Goal: Task Accomplishment & Management: Use online tool/utility

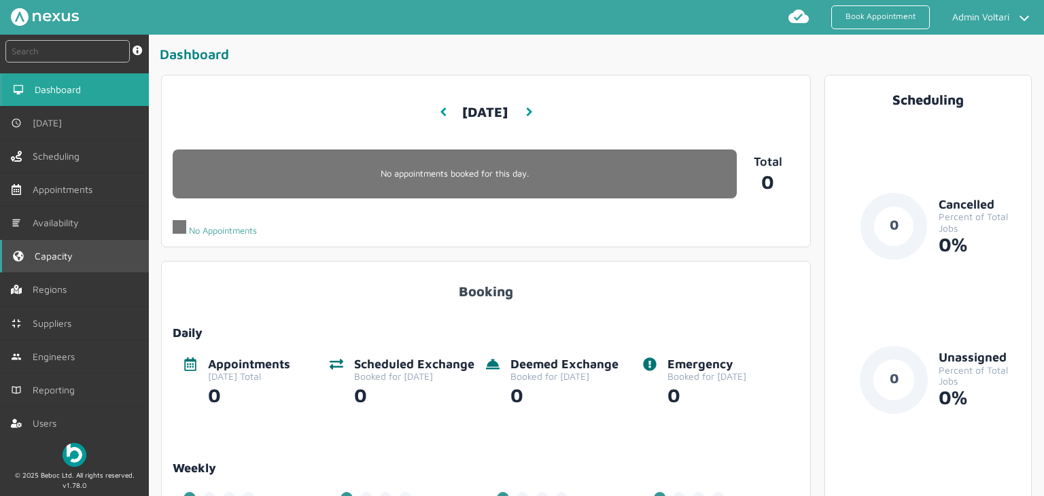
click at [75, 260] on span "Capacity" at bounding box center [57, 256] width 44 height 11
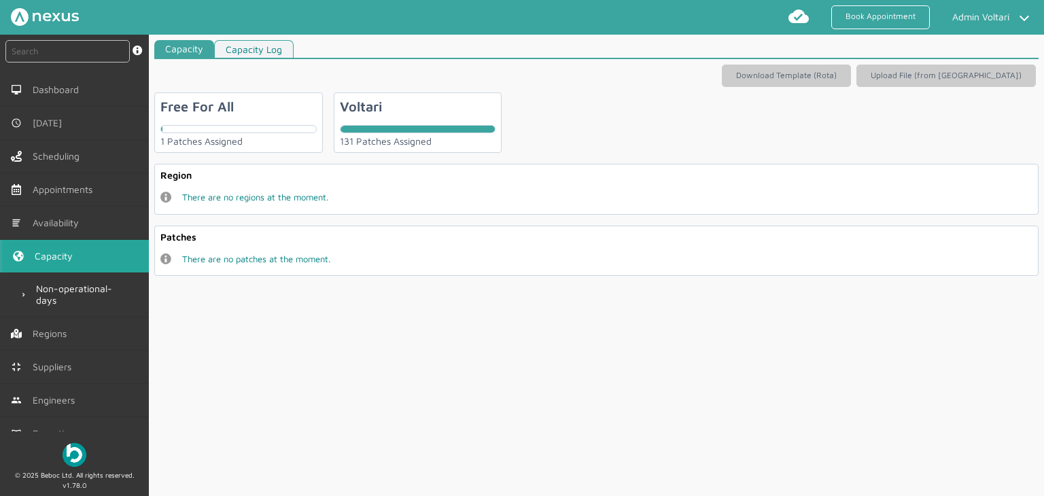
click at [388, 145] on div "131 Patches Assigned" at bounding box center [418, 141] width 156 height 11
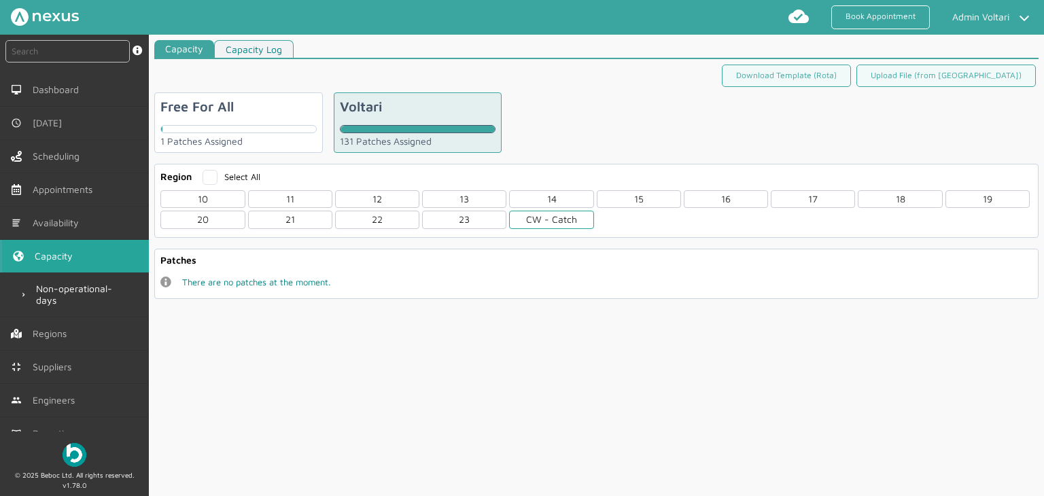
click at [541, 221] on div "CW - Catch" at bounding box center [551, 220] width 84 height 18
click at [210, 280] on div "CWL" at bounding box center [202, 280] width 84 height 18
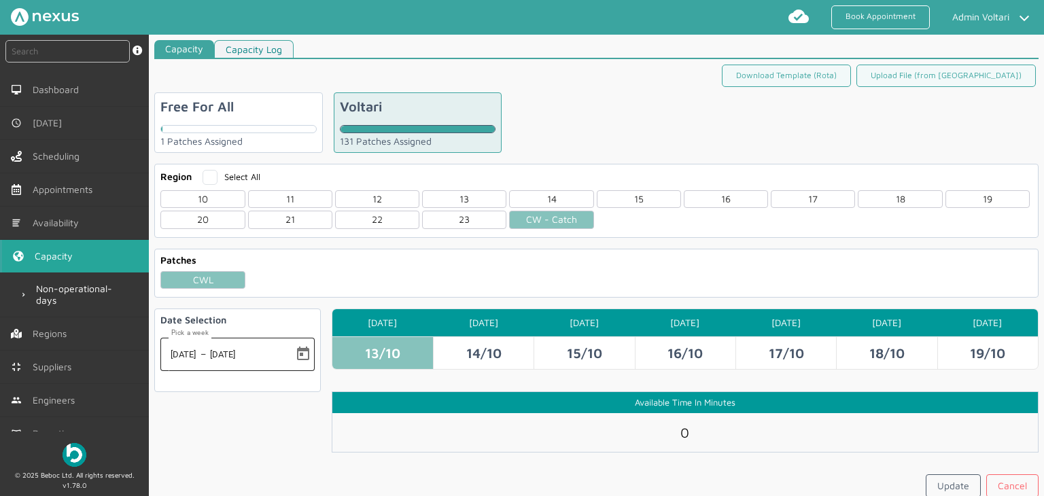
click at [207, 352] on span "–" at bounding box center [204, 355] width 7 height 16
click at [304, 353] on span "Open calendar" at bounding box center [303, 355] width 33 height 33
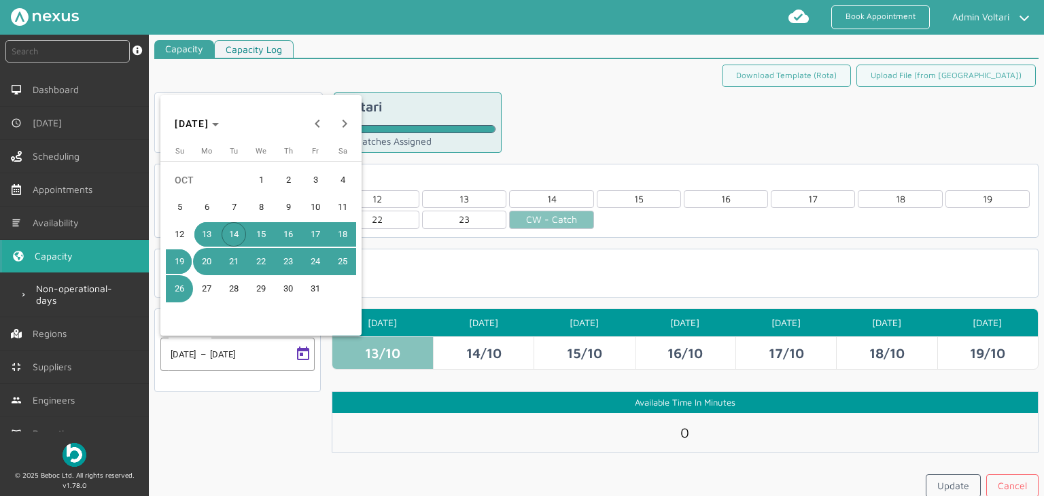
click at [209, 262] on span "20" at bounding box center [206, 262] width 24 height 24
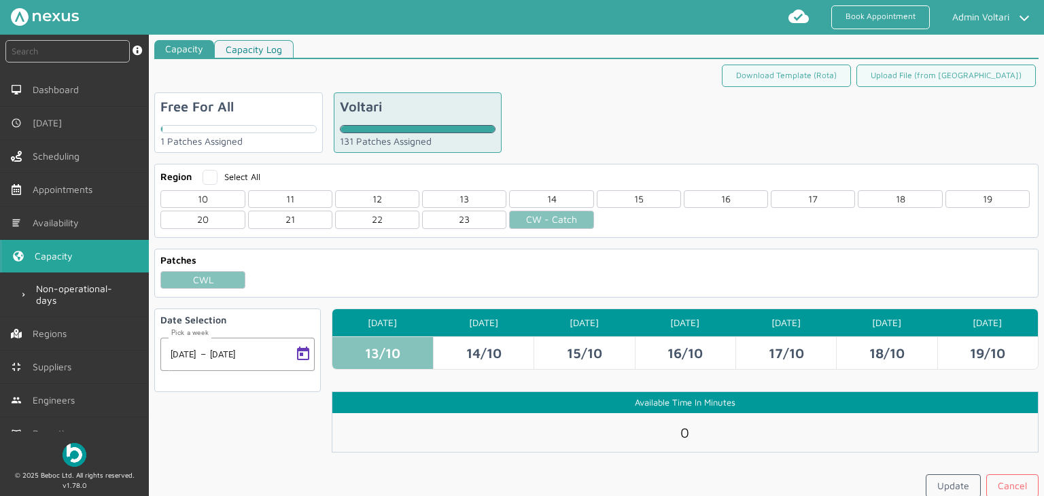
type input "20/10/2025"
type input "26/10/2025"
drag, startPoint x: 695, startPoint y: 425, endPoint x: 651, endPoint y: 436, distance: 44.9
click at [651, 436] on div "0" at bounding box center [686, 432] width 706 height 39
click at [966, 488] on link "Update" at bounding box center [953, 486] width 55 height 23
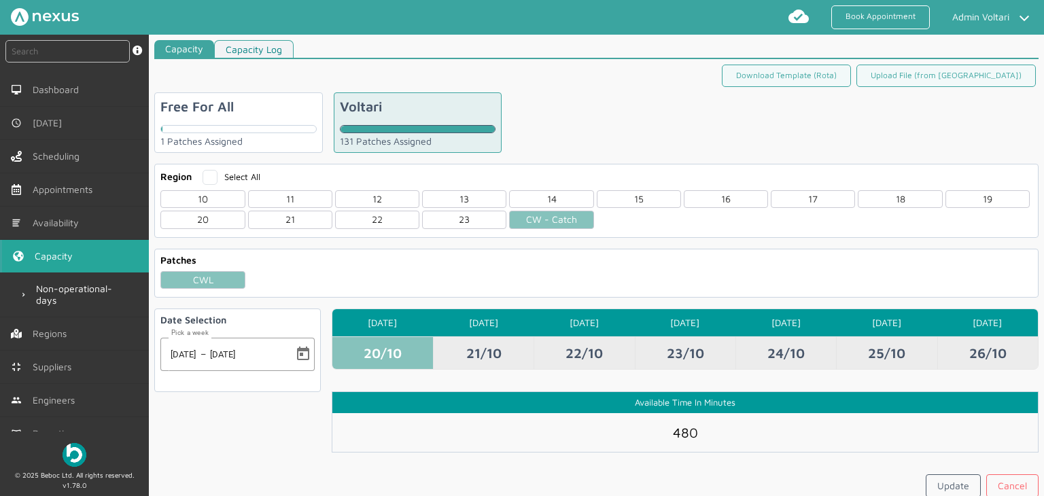
click at [486, 352] on td "21/10" at bounding box center [483, 353] width 101 height 33
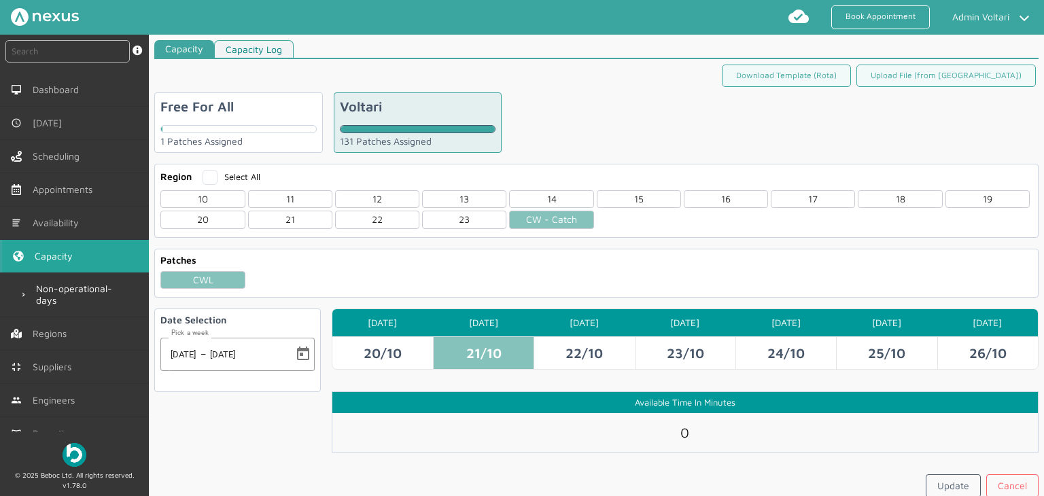
drag, startPoint x: 713, startPoint y: 426, endPoint x: 653, endPoint y: 428, distance: 59.2
click at [653, 428] on div "0" at bounding box center [686, 432] width 706 height 39
click at [955, 483] on link "Update" at bounding box center [953, 486] width 55 height 23
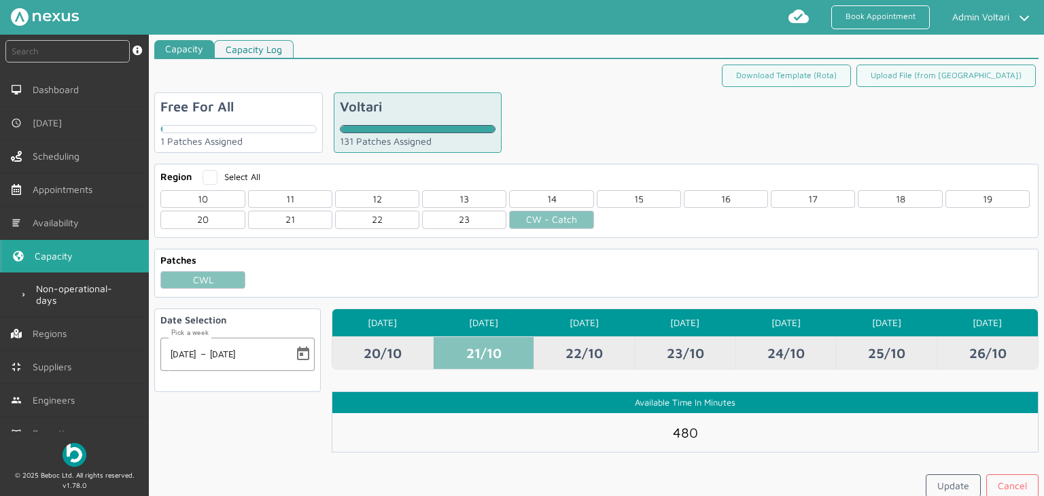
click at [613, 346] on td "22/10" at bounding box center [584, 353] width 101 height 33
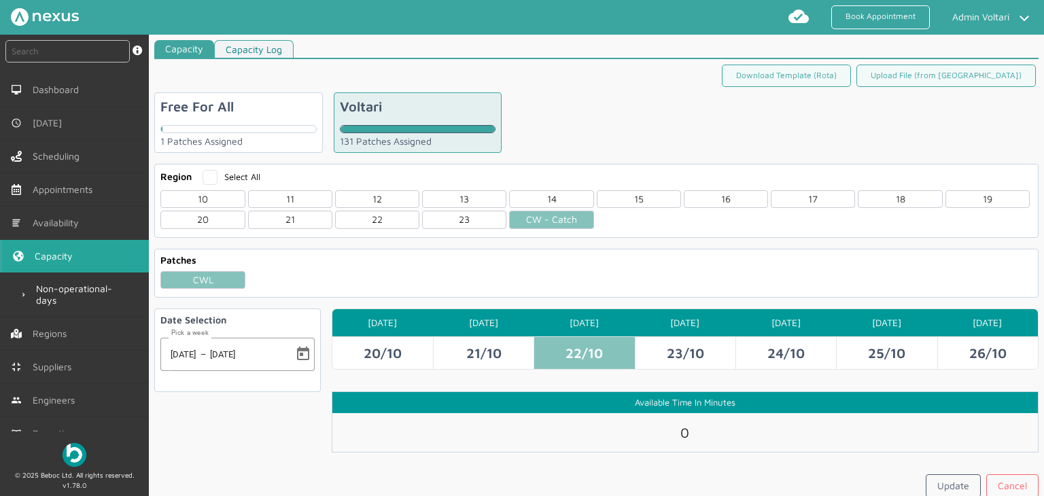
drag, startPoint x: 691, startPoint y: 428, endPoint x: 670, endPoint y: 428, distance: 20.4
click at [672, 428] on input "0" at bounding box center [685, 432] width 27 height 17
click at [926, 480] on link "Update" at bounding box center [953, 486] width 55 height 23
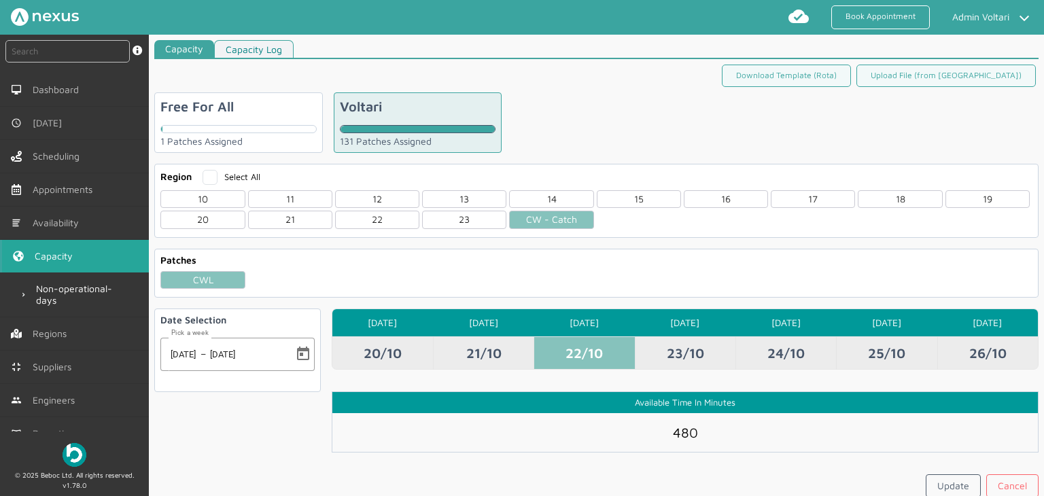
click at [677, 347] on td "23/10" at bounding box center [685, 353] width 101 height 33
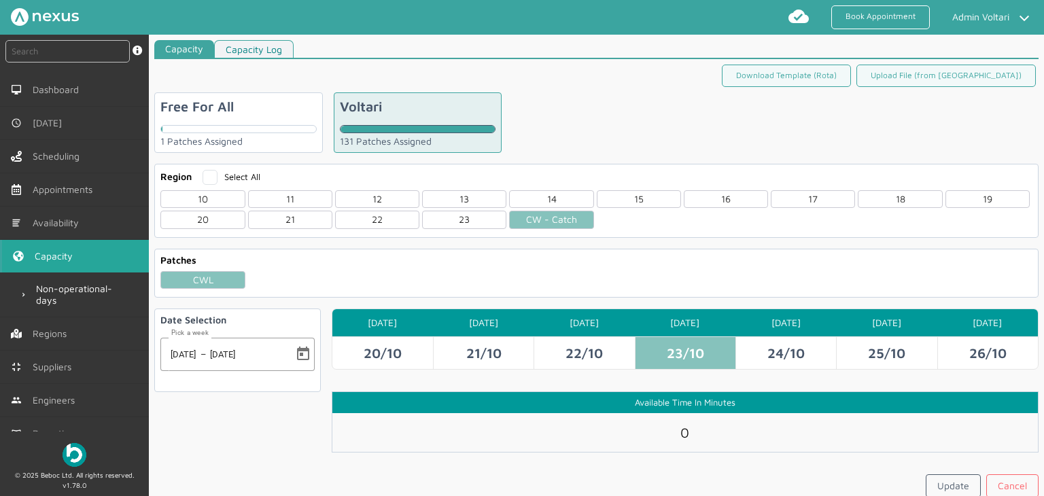
drag, startPoint x: 685, startPoint y: 432, endPoint x: 669, endPoint y: 430, distance: 16.4
click at [672, 430] on input "0" at bounding box center [685, 432] width 27 height 17
click at [966, 485] on link "Update" at bounding box center [953, 486] width 55 height 23
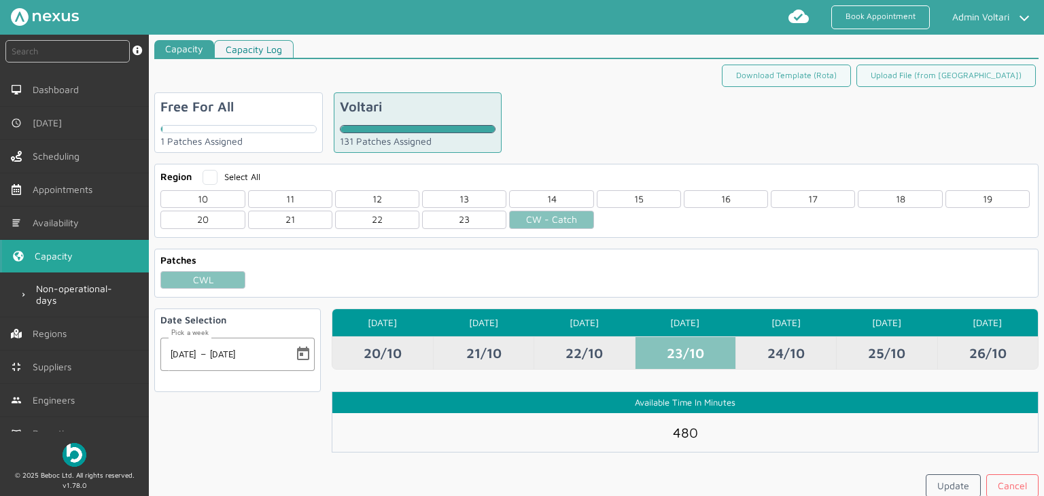
click at [375, 345] on td "20/10" at bounding box center [383, 353] width 101 height 33
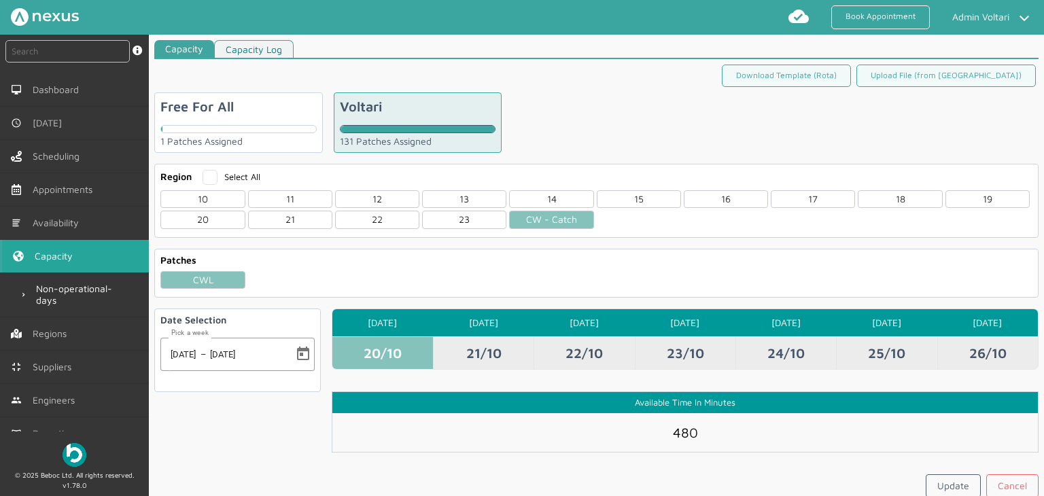
click at [488, 346] on td "21/10" at bounding box center [483, 353] width 101 height 33
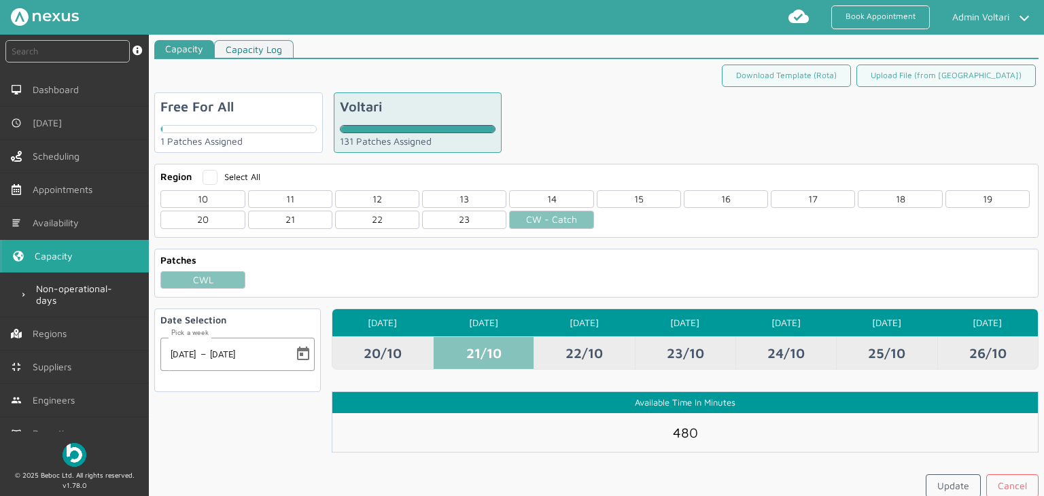
click at [604, 343] on td "22/10" at bounding box center [584, 353] width 101 height 33
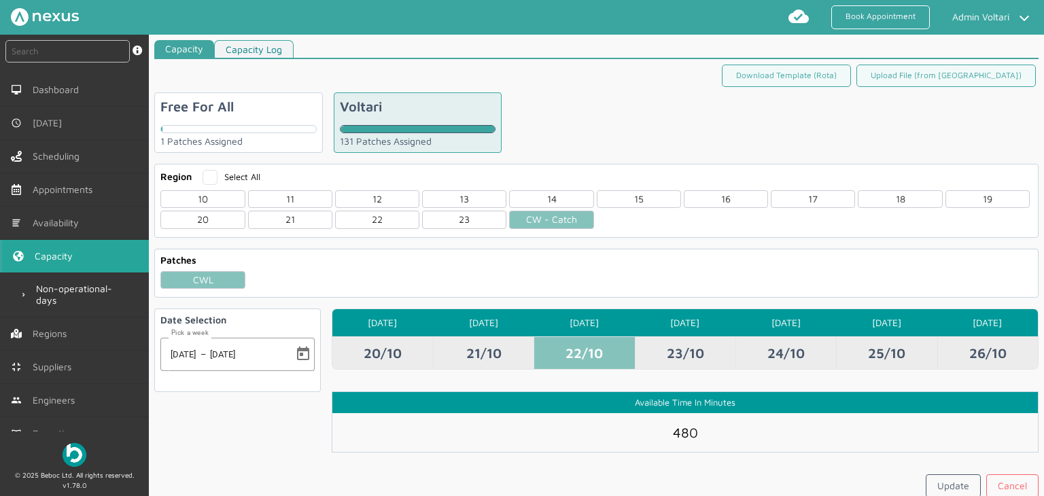
click at [686, 347] on td "23/10" at bounding box center [685, 353] width 101 height 33
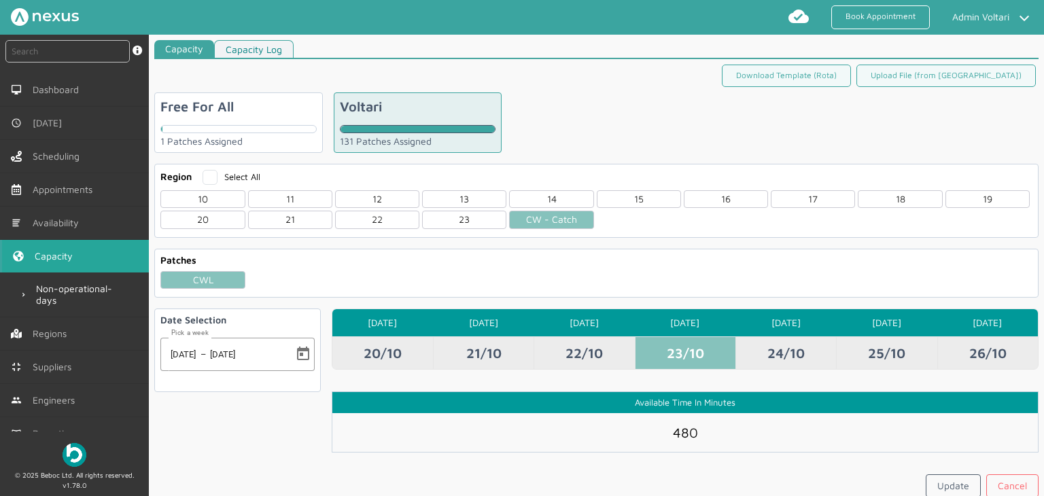
click at [781, 350] on td "24/10" at bounding box center [786, 353] width 101 height 33
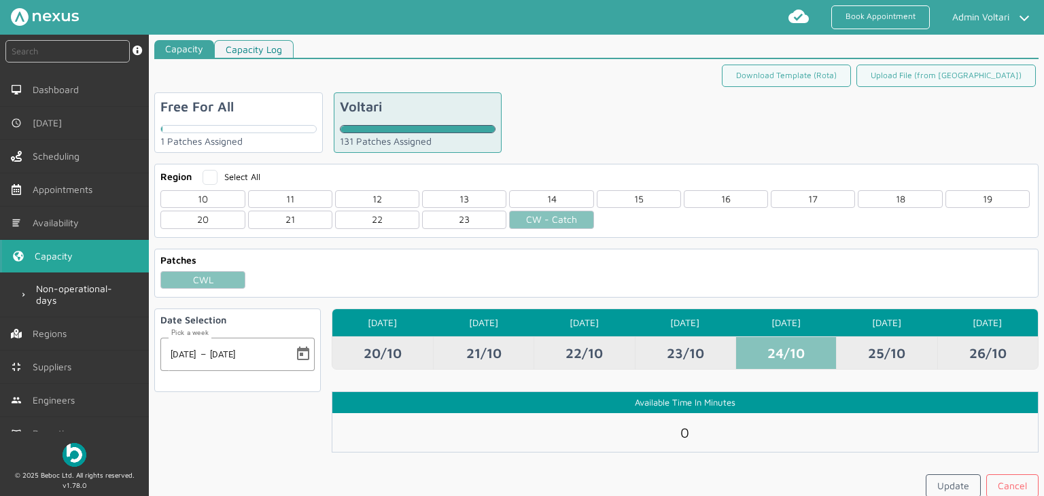
click at [881, 351] on td "25/10" at bounding box center [886, 353] width 101 height 33
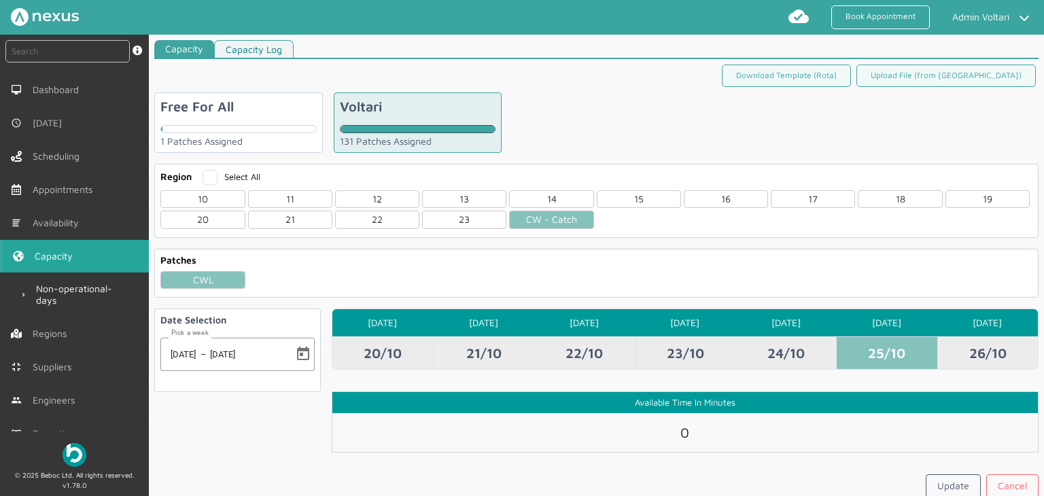
click at [989, 353] on td "26/10" at bounding box center [988, 353] width 101 height 33
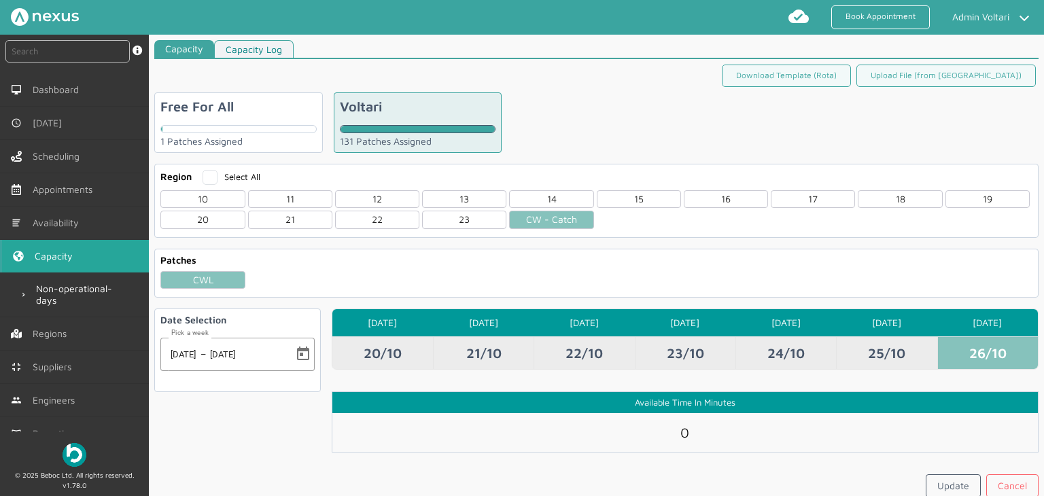
click at [785, 355] on td "24/10" at bounding box center [786, 353] width 101 height 33
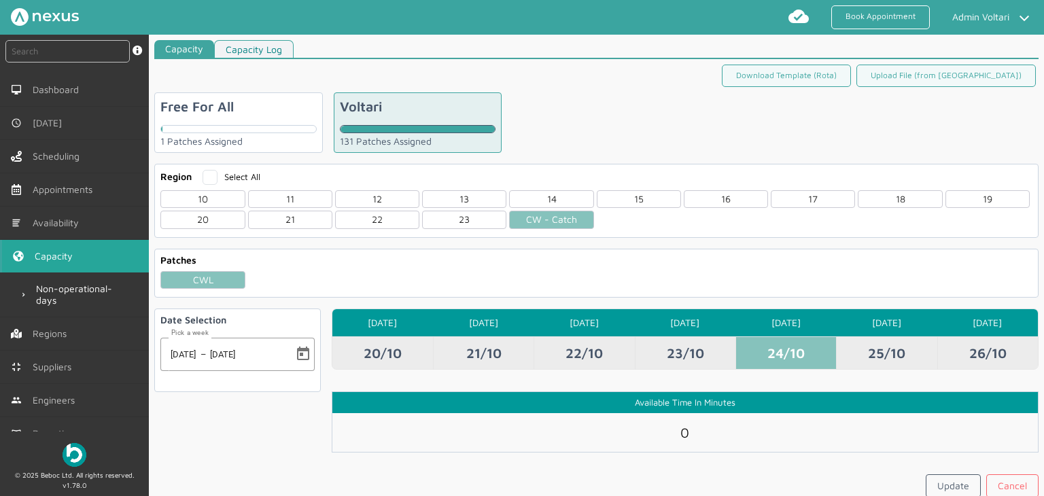
click at [365, 346] on td "20/10" at bounding box center [383, 353] width 101 height 33
type input "480"
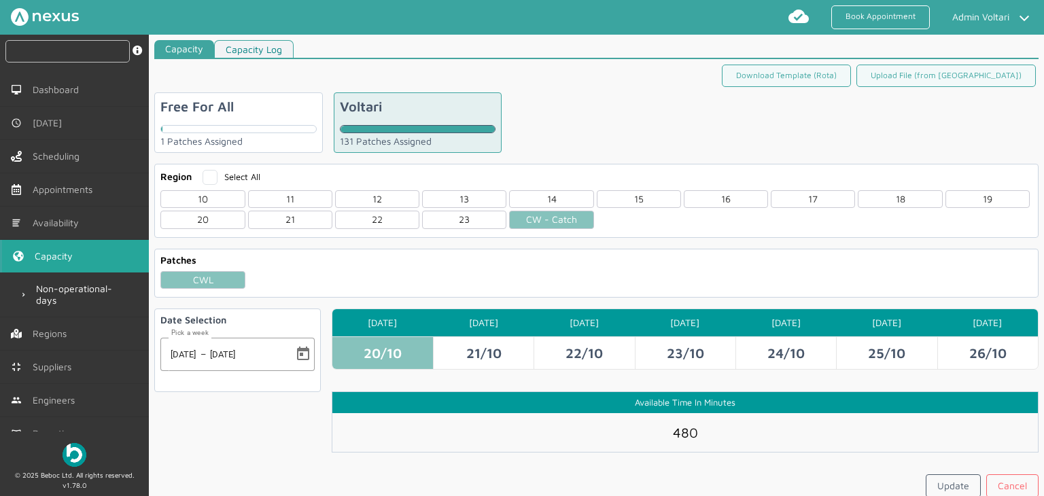
drag, startPoint x: 154, startPoint y: 3, endPoint x: 65, endPoint y: 52, distance: 101.6
click at [65, 52] on input "text" at bounding box center [67, 51] width 124 height 22
paste input "VOLT/834795"
type input "VOLT/834795"
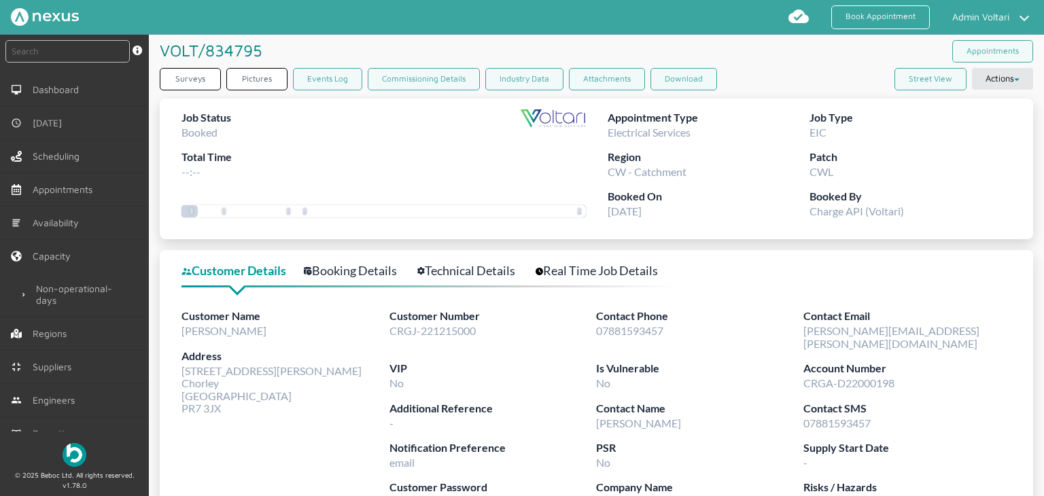
click at [369, 269] on link "Booking Details" at bounding box center [358, 271] width 108 height 20
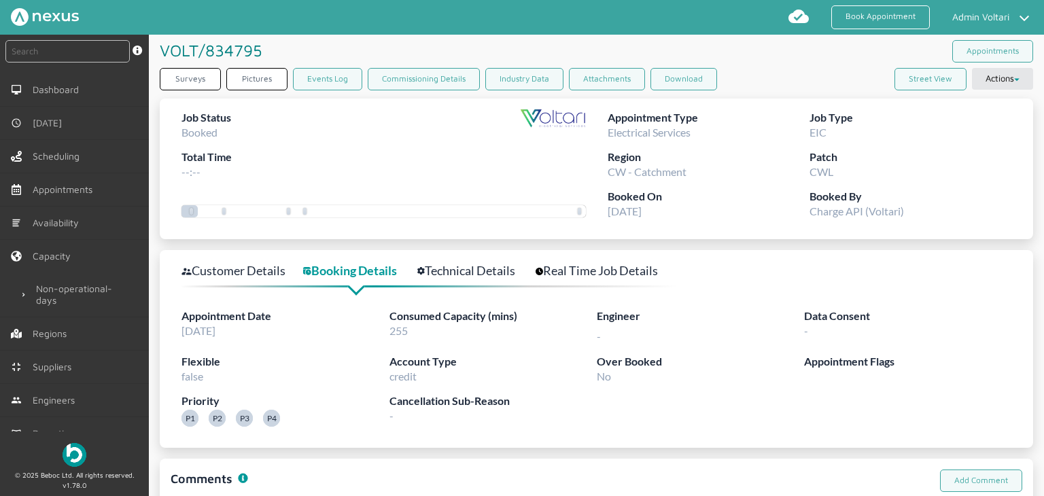
drag, startPoint x: 417, startPoint y: 336, endPoint x: 388, endPoint y: 336, distance: 29.2
click at [390, 336] on div "Consumed Capacity (mins) 255" at bounding box center [493, 330] width 207 height 45
click at [443, 333] on div "Consumed Capacity (mins) 255" at bounding box center [493, 330] width 207 height 45
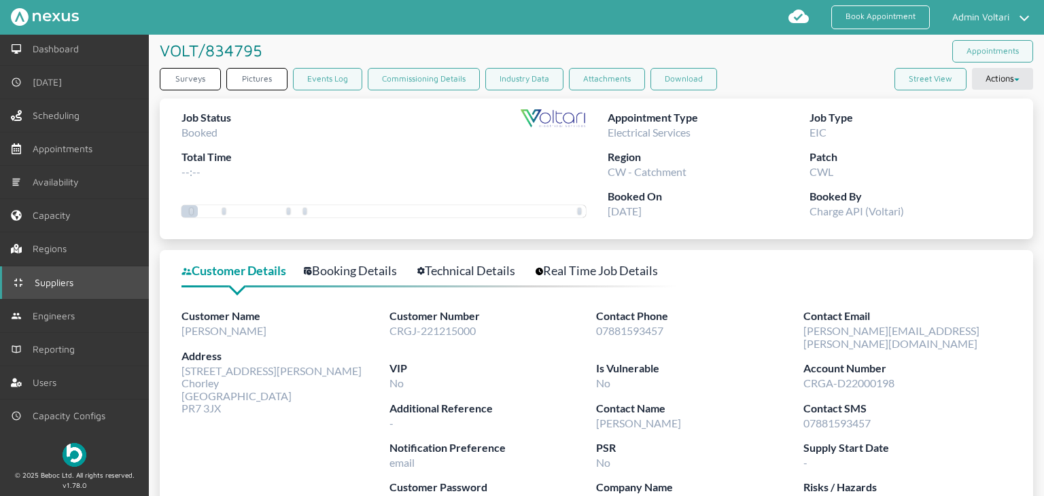
scroll to position [73, 0]
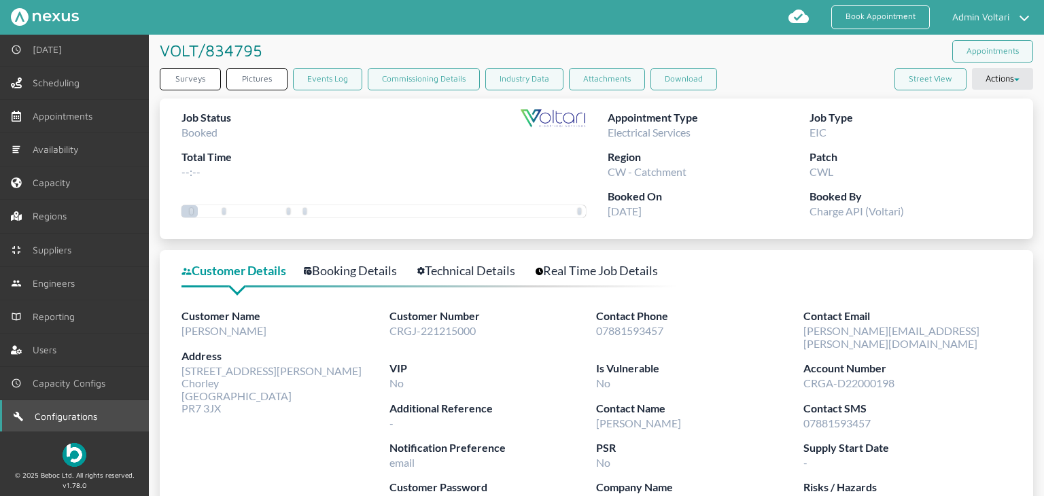
click at [63, 414] on span "Configurations" at bounding box center [69, 416] width 68 height 11
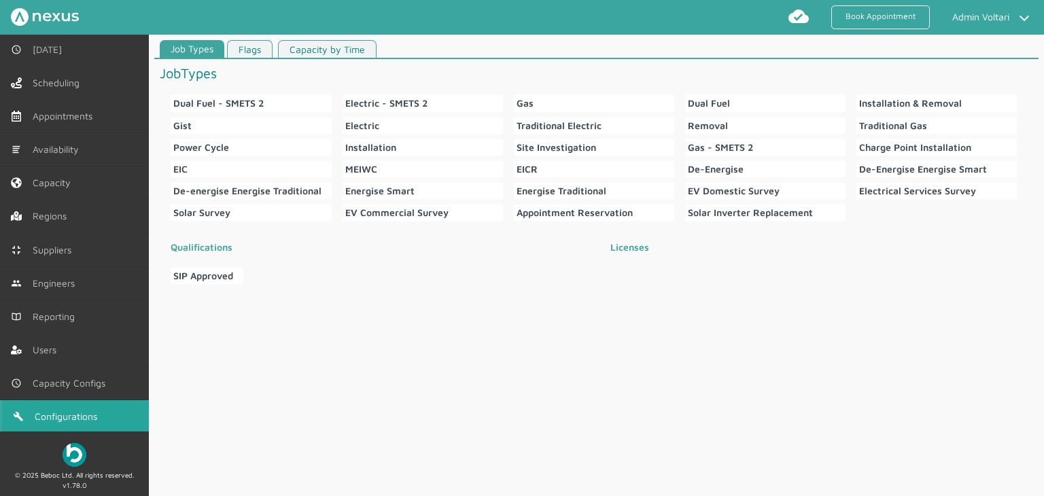
click at [360, 51] on link "Capacity by Time" at bounding box center [327, 49] width 99 height 18
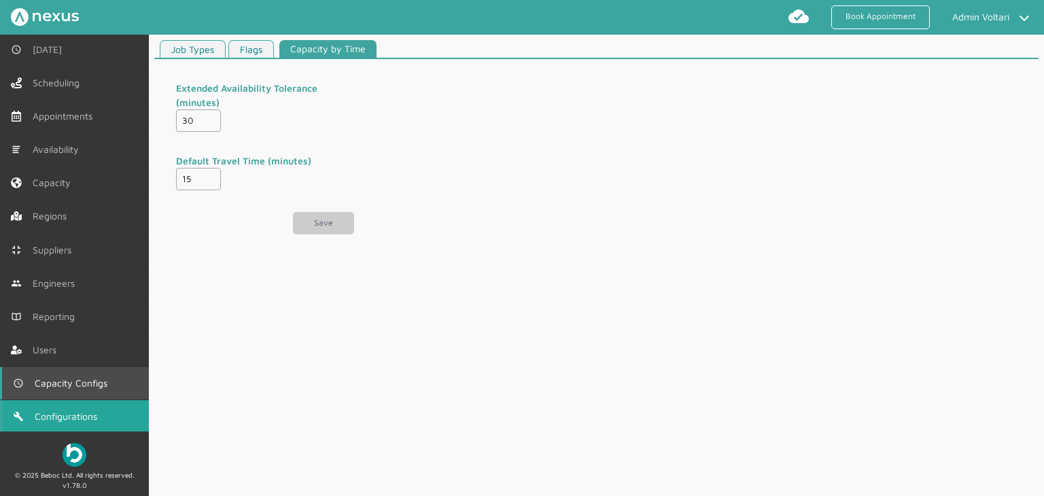
click at [92, 371] on link "Capacity Configs" at bounding box center [74, 383] width 149 height 33
